Goal: Use online tool/utility: Utilize a website feature to perform a specific function

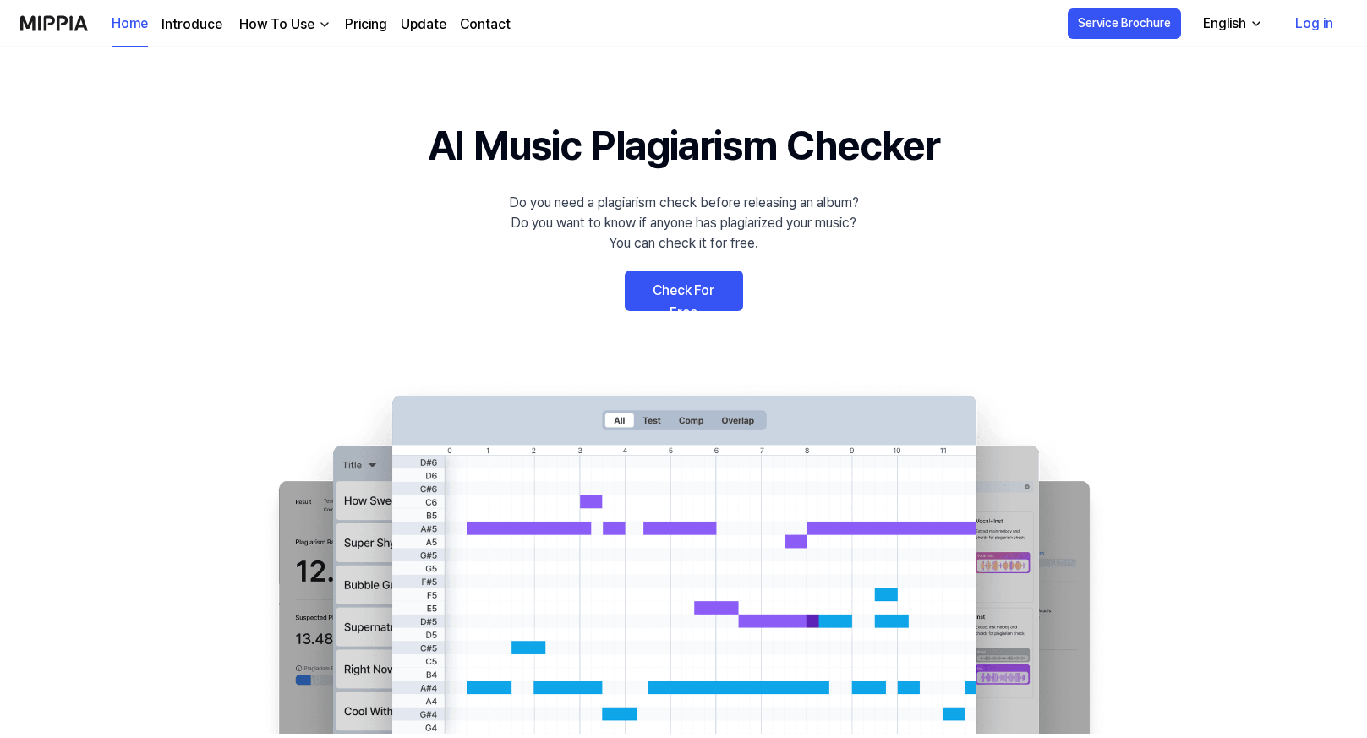
click at [1316, 25] on link "Log in" at bounding box center [1314, 23] width 65 height 47
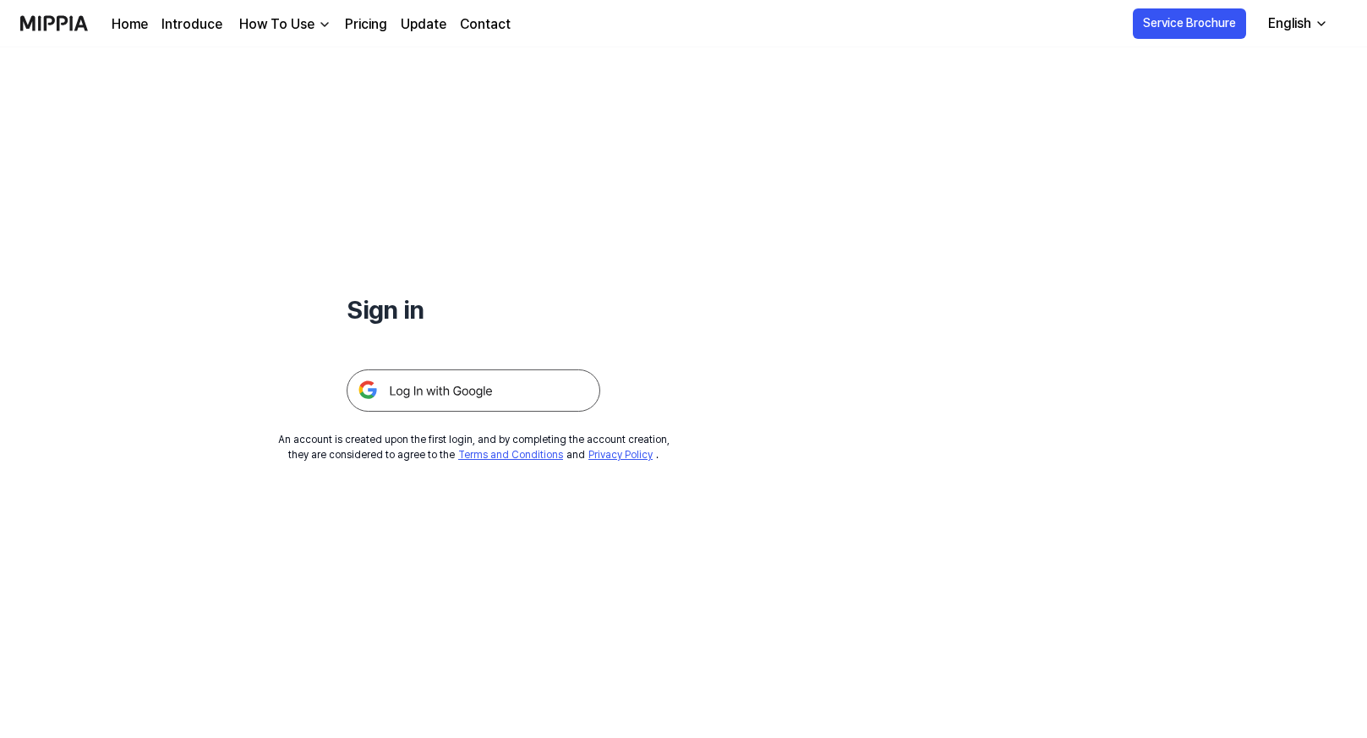
click at [443, 380] on img at bounding box center [474, 390] width 254 height 42
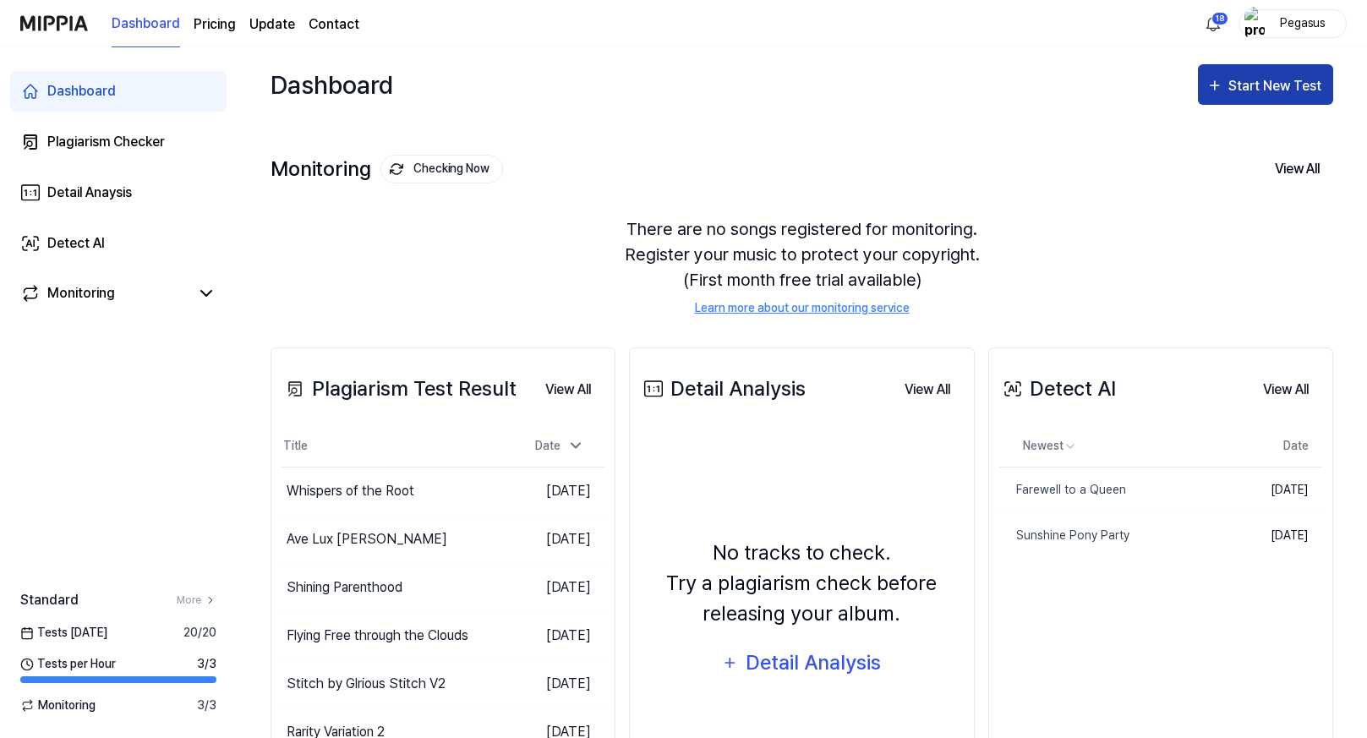
click at [1284, 85] on div "Start New Test" at bounding box center [1276, 86] width 96 height 22
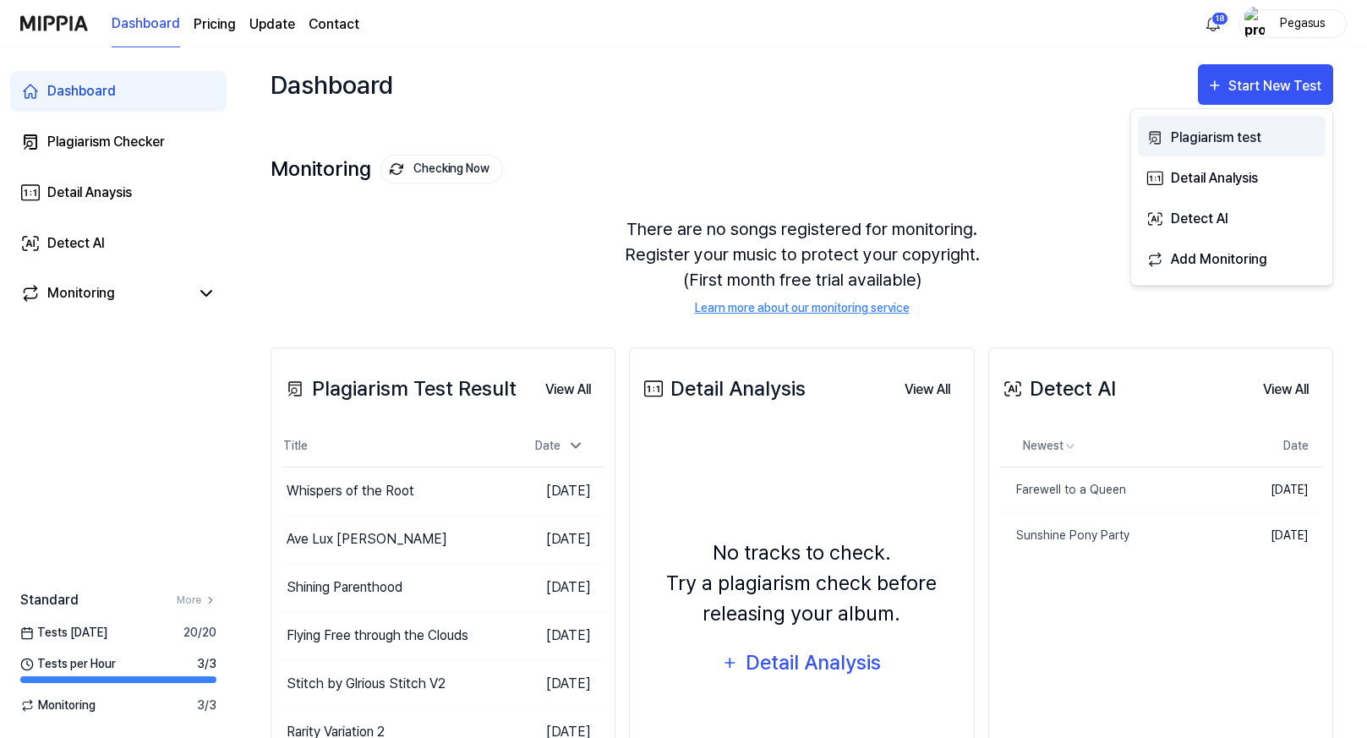
click at [1188, 139] on div "Plagiarism test" at bounding box center [1244, 138] width 147 height 22
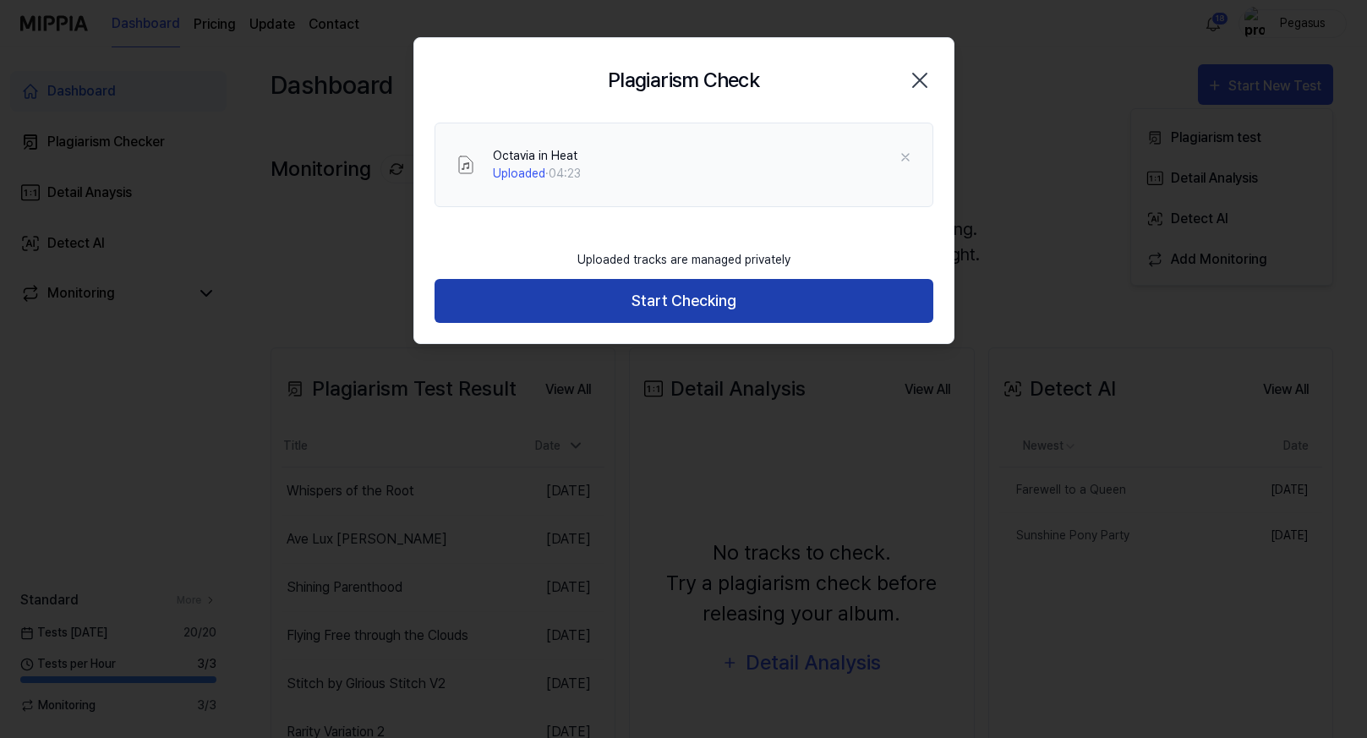
click at [663, 301] on button "Start Checking" at bounding box center [684, 301] width 499 height 45
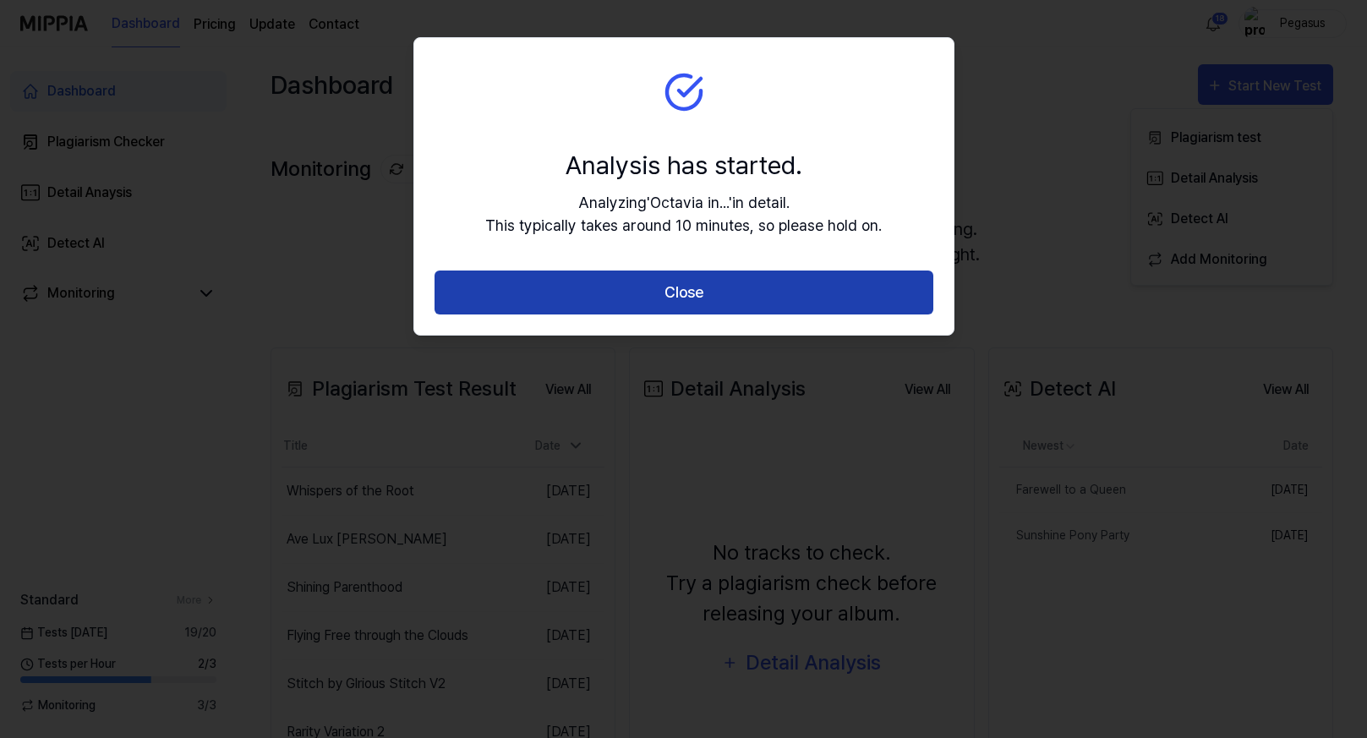
click at [637, 291] on button "Close" at bounding box center [684, 293] width 499 height 45
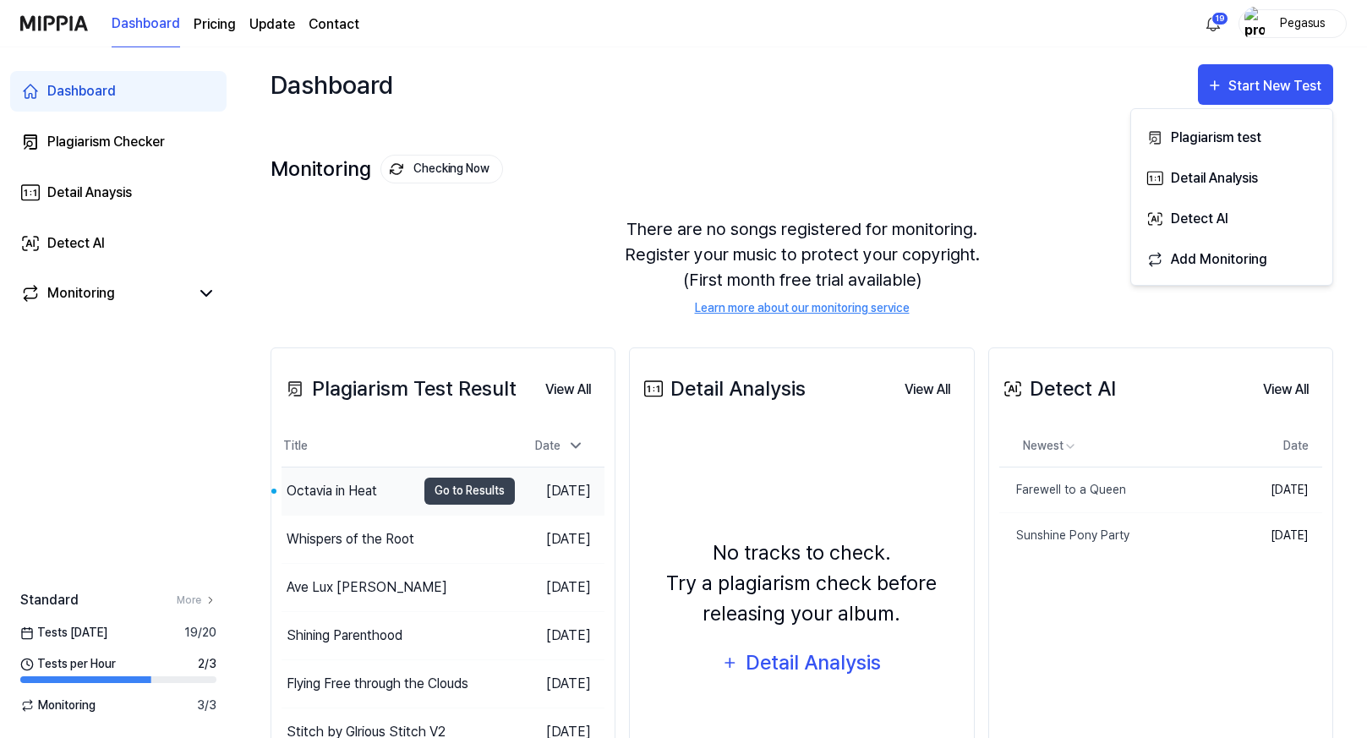
click at [367, 490] on div "Octavia in Heat" at bounding box center [332, 491] width 90 height 20
